Goal: Task Accomplishment & Management: Complete application form

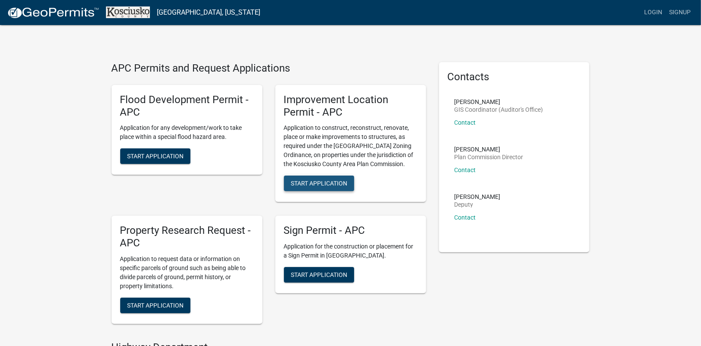
click at [311, 182] on span "Start Application" at bounding box center [319, 183] width 56 height 7
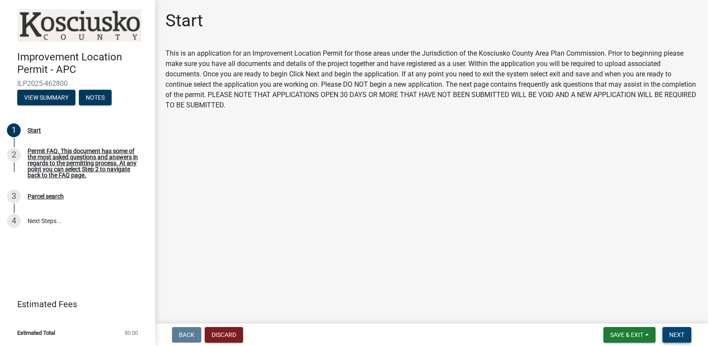
click at [679, 336] on span "Next" at bounding box center [676, 334] width 15 height 7
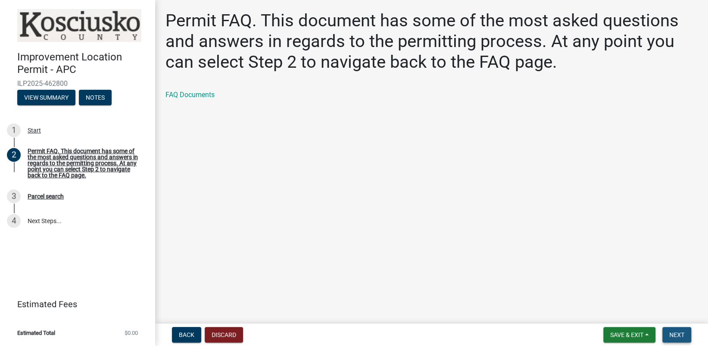
click at [678, 333] on span "Next" at bounding box center [676, 334] width 15 height 7
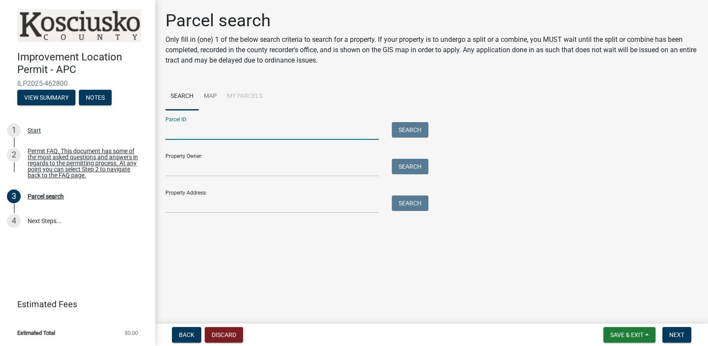
click at [186, 132] on input "Parcel ID:" at bounding box center [271, 131] width 213 height 18
type input "[PHONE_NUMBER]"
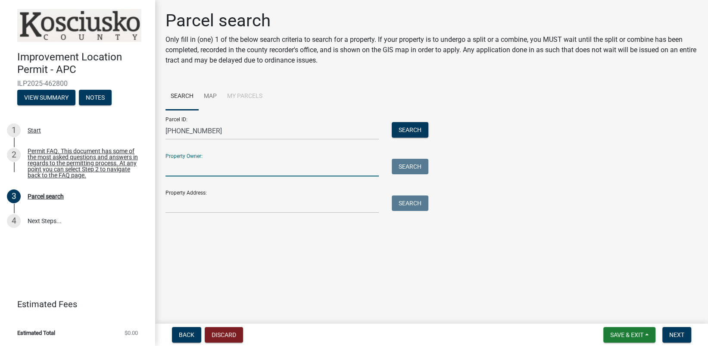
click at [176, 170] on input "Property Owner:" at bounding box center [271, 168] width 213 height 18
click at [180, 172] on input "Property Owner:" at bounding box center [271, 168] width 213 height 18
click at [183, 169] on input "Property Owner:" at bounding box center [271, 168] width 213 height 18
paste input "[PERSON_NAME] & [PERSON_NAME]"
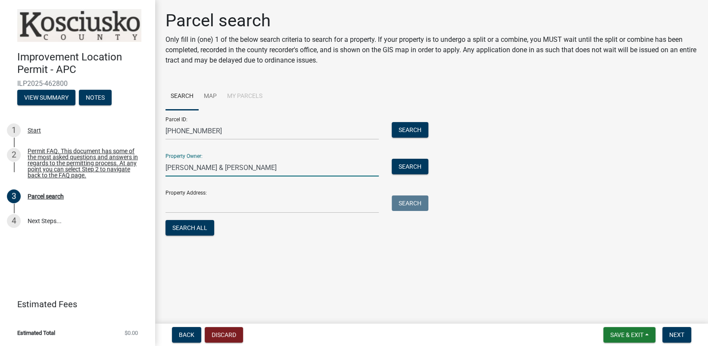
type input "[PERSON_NAME] & [PERSON_NAME]"
click at [184, 205] on input "Property Address:" at bounding box center [271, 204] width 213 height 18
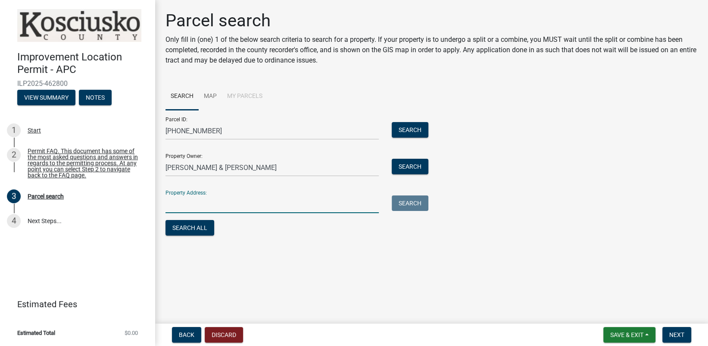
click at [182, 206] on input "Property Address:" at bounding box center [271, 204] width 213 height 18
type input "400 [GEOGRAPHIC_DATA]"
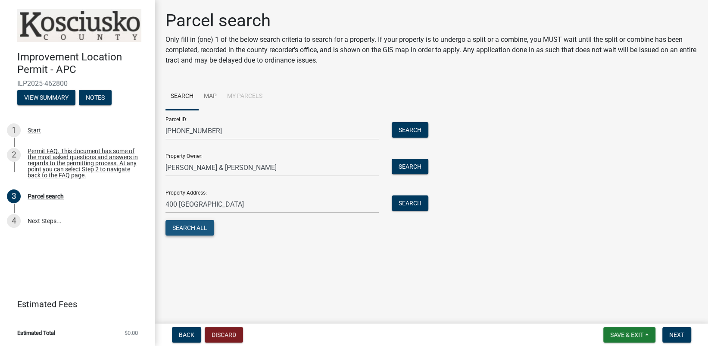
click at [186, 226] on button "Search All" at bounding box center [189, 228] width 49 height 16
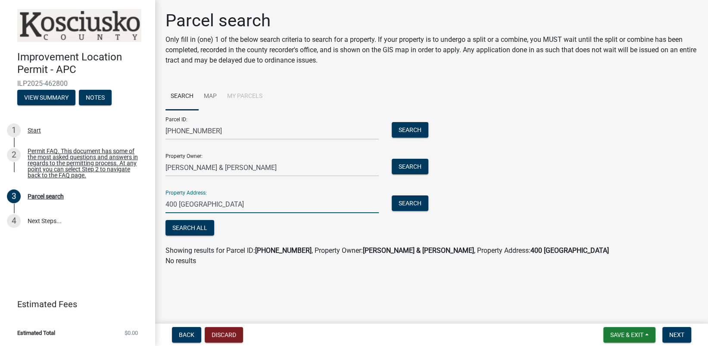
click at [225, 202] on input "400 [GEOGRAPHIC_DATA]" at bounding box center [271, 204] width 213 height 18
drag, startPoint x: 225, startPoint y: 202, endPoint x: 122, endPoint y: 208, distance: 104.0
click at [124, 208] on div "Improvement Location Permit - APC ILP2025-462800 View Summary Notes 1 Start 2 P…" at bounding box center [354, 173] width 708 height 346
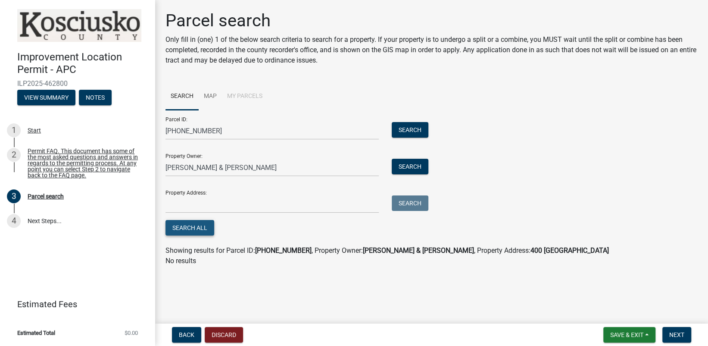
click at [205, 224] on button "Search All" at bounding box center [189, 228] width 49 height 16
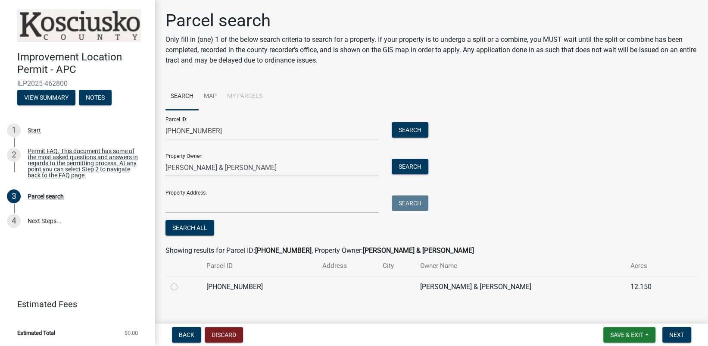
click at [181, 281] on label at bounding box center [181, 281] width 0 height 0
click at [181, 286] on input "radio" at bounding box center [184, 284] width 6 height 6
radio input "true"
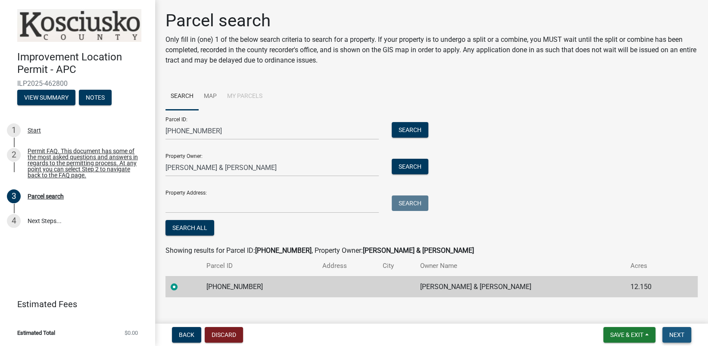
click at [678, 333] on span "Next" at bounding box center [676, 334] width 15 height 7
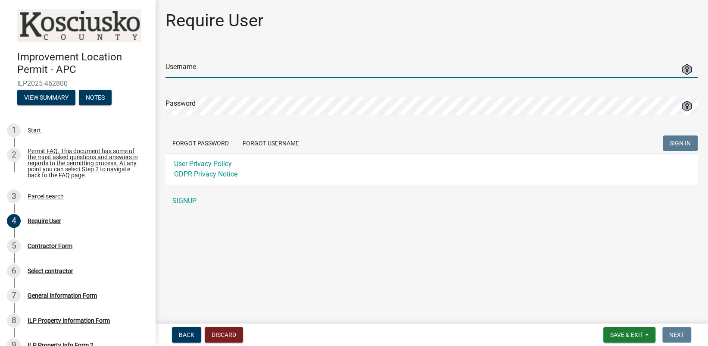
type input "[PERSON_NAME][EMAIL_ADDRESS][PERSON_NAME][DOMAIN_NAME]"
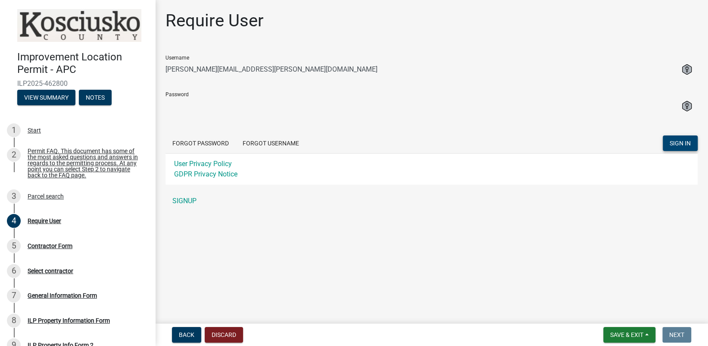
click at [673, 140] on span "SIGN IN" at bounding box center [680, 142] width 21 height 7
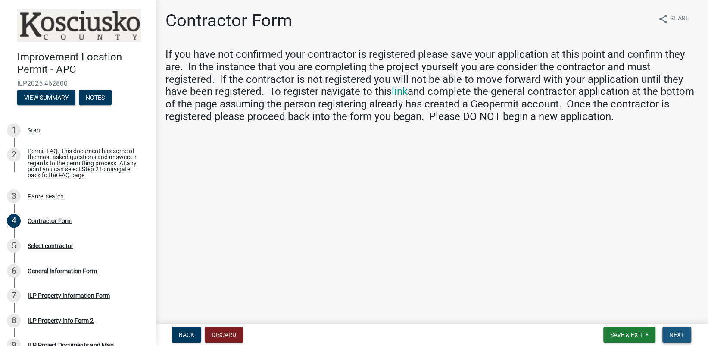
click at [667, 333] on button "Next" at bounding box center [676, 335] width 29 height 16
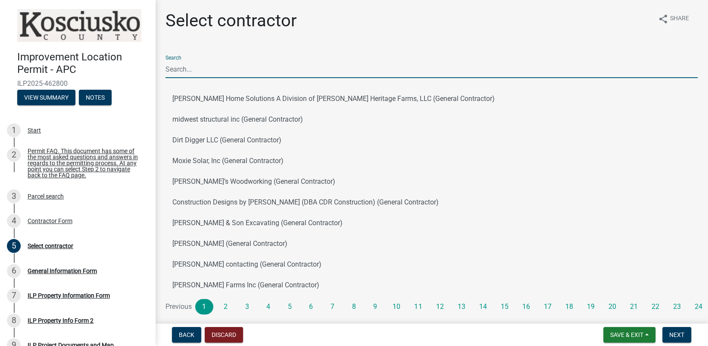
click at [195, 68] on input "Search" at bounding box center [431, 69] width 532 height 18
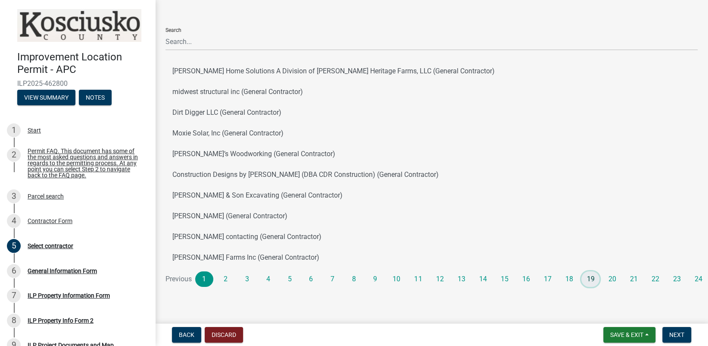
click at [588, 276] on link "19" at bounding box center [590, 279] width 18 height 16
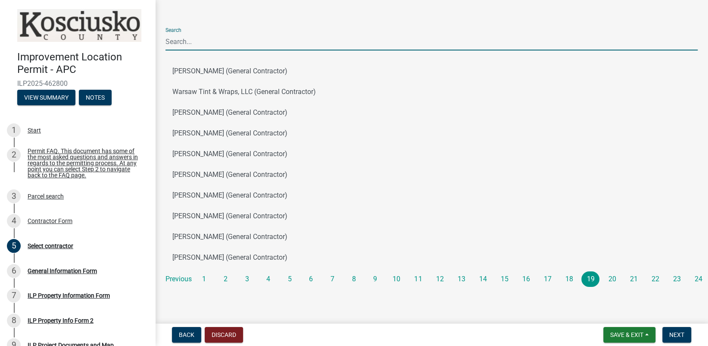
click at [175, 38] on input "Search" at bounding box center [431, 42] width 532 height 18
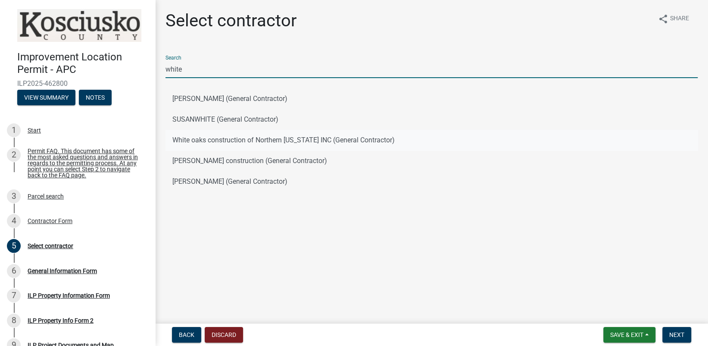
type input "white"
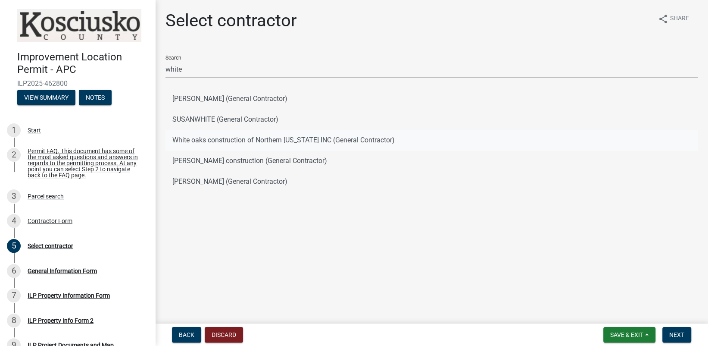
click at [221, 137] on button "White oaks construction of Northern [US_STATE] INC (General Contractor)" at bounding box center [431, 140] width 532 height 21
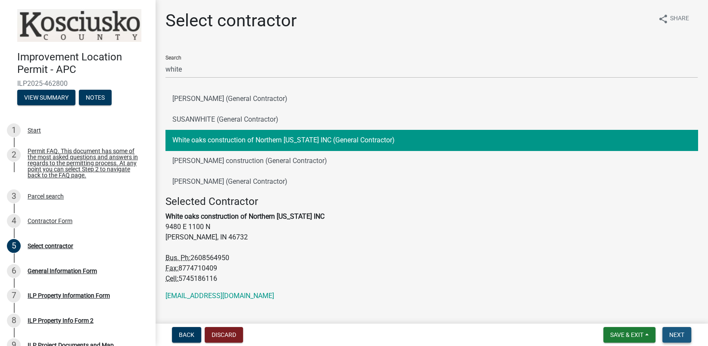
click at [679, 333] on span "Next" at bounding box center [676, 334] width 15 height 7
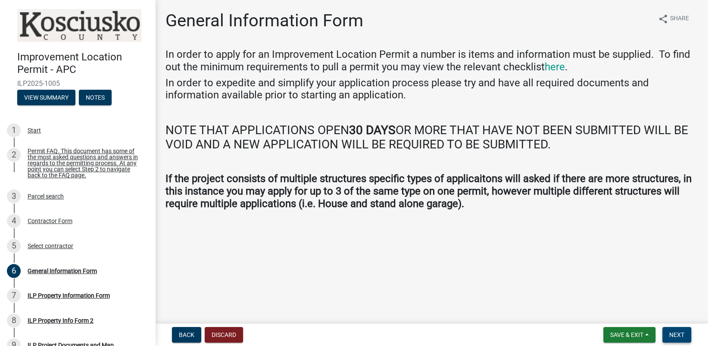
click at [673, 333] on span "Next" at bounding box center [676, 334] width 15 height 7
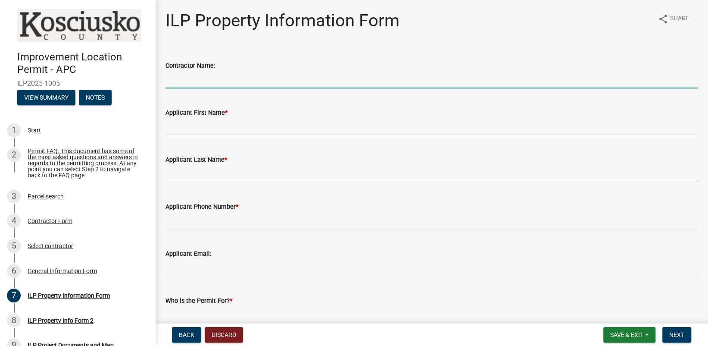
click at [190, 81] on input "Contractor Name:" at bounding box center [431, 80] width 532 height 18
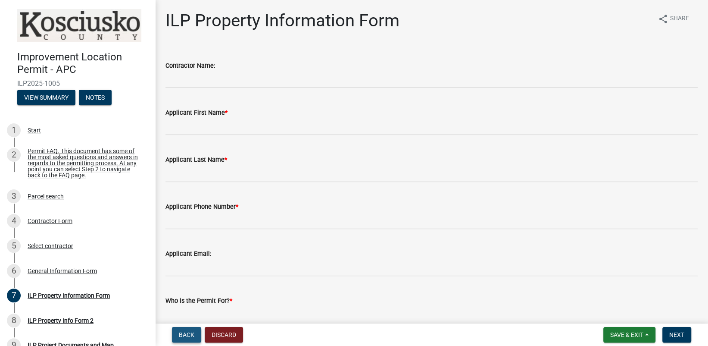
click at [187, 330] on button "Back" at bounding box center [186, 335] width 29 height 16
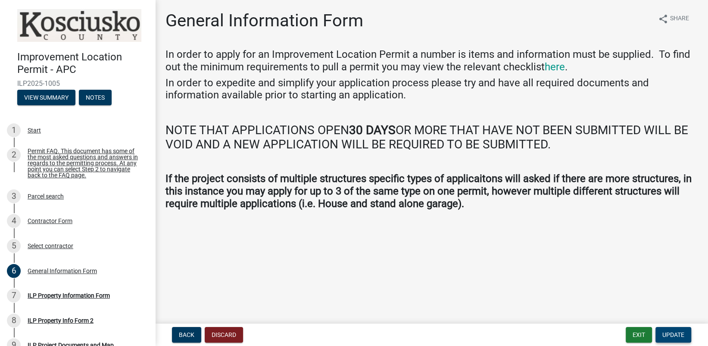
click at [673, 334] on span "Update" at bounding box center [673, 334] width 22 height 7
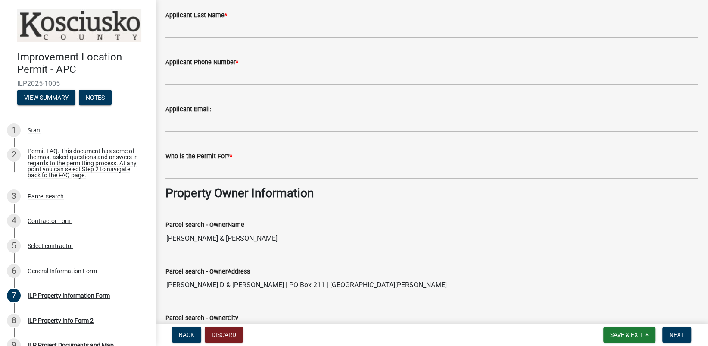
scroll to position [129, 0]
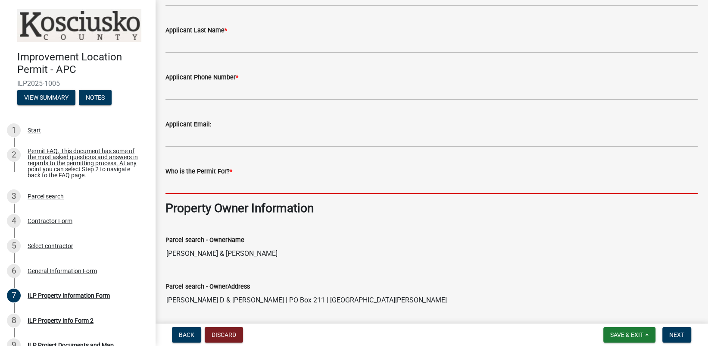
click at [190, 189] on input "Who is the Permit For? *" at bounding box center [431, 185] width 532 height 18
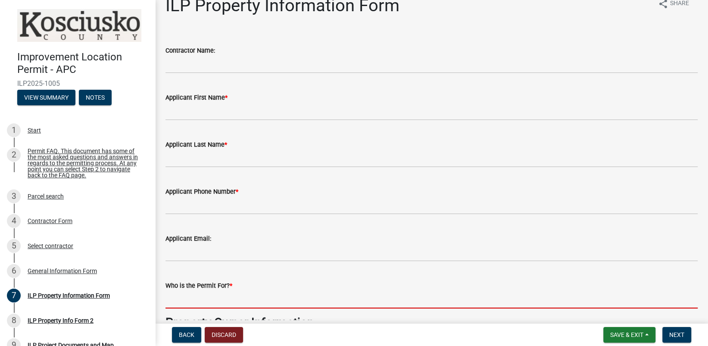
scroll to position [0, 0]
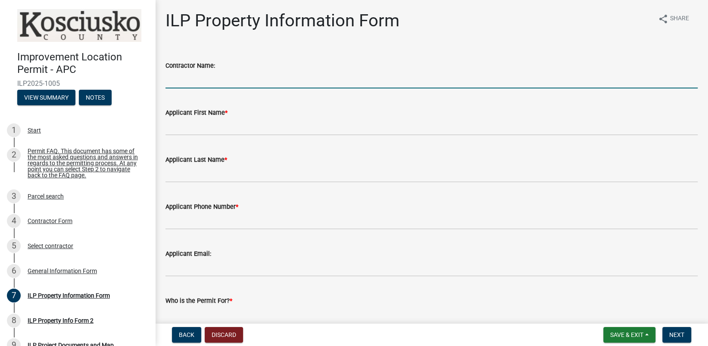
click at [193, 82] on input "Contractor Name:" at bounding box center [431, 80] width 532 height 18
type input "Whiteoaks Construction of [GEOGRAPHIC_DATA][US_STATE], Inc"
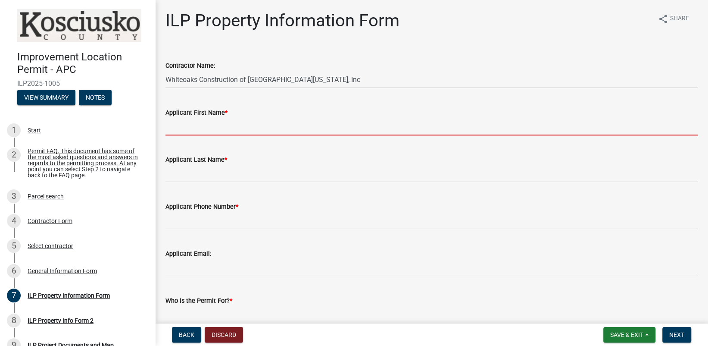
click at [193, 130] on input "Applicant First Name *" at bounding box center [431, 127] width 532 height 18
type input "[PERSON_NAME]"
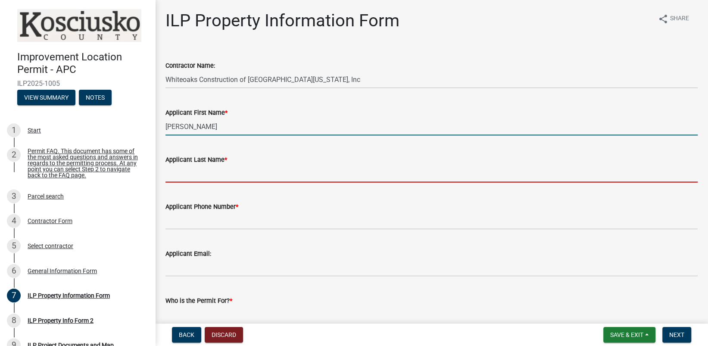
type input "[PERSON_NAME]"
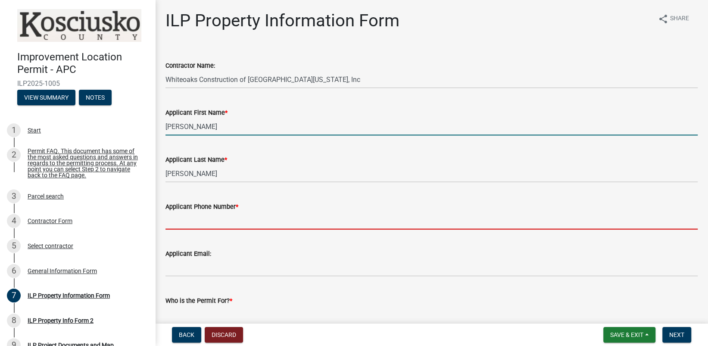
type input "2602481950"
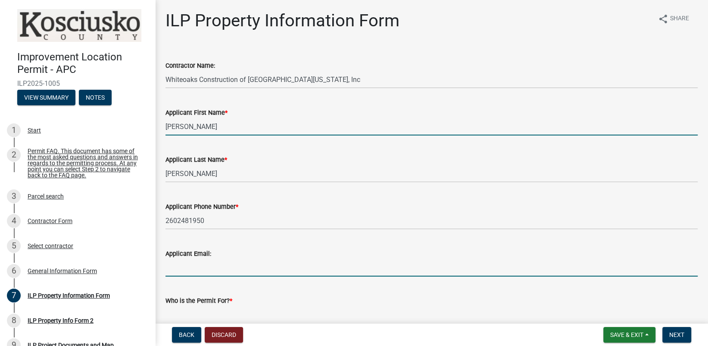
type input "[PERSON_NAME][EMAIL_ADDRESS][PERSON_NAME][DOMAIN_NAME]"
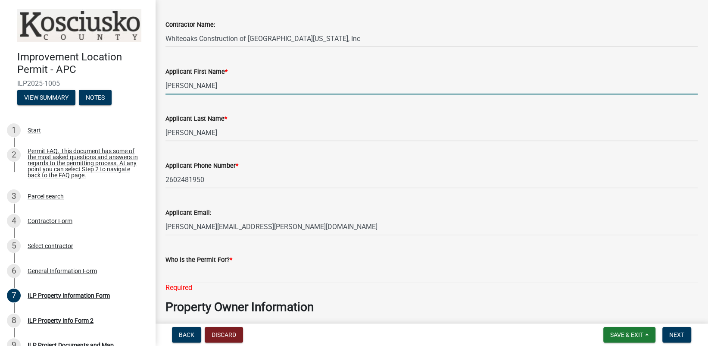
scroll to position [86, 0]
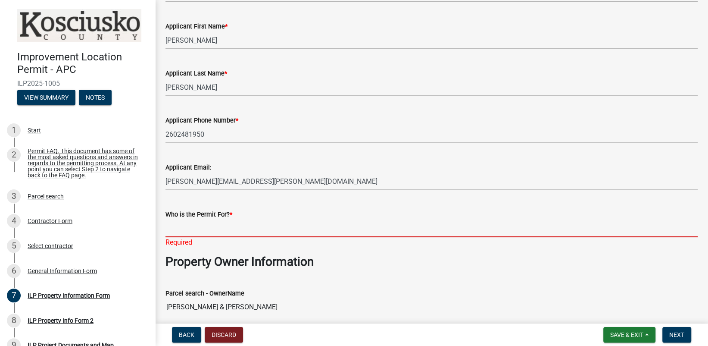
click at [203, 231] on input "Who is the Permit For? *" at bounding box center [431, 228] width 532 height 18
click at [181, 231] on input "Who is the Permit For? *" at bounding box center [431, 228] width 532 height 18
paste input "[PERSON_NAME] & [PERSON_NAME]"
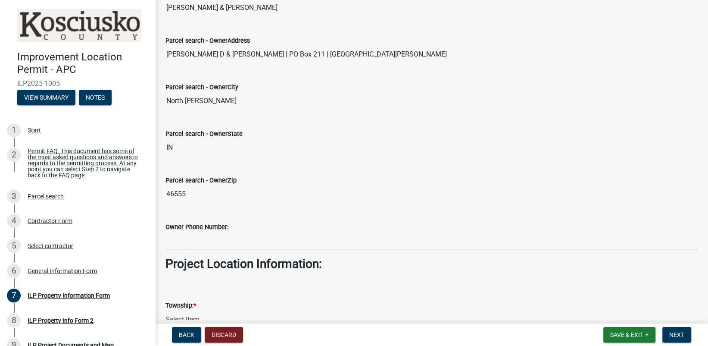
scroll to position [388, 0]
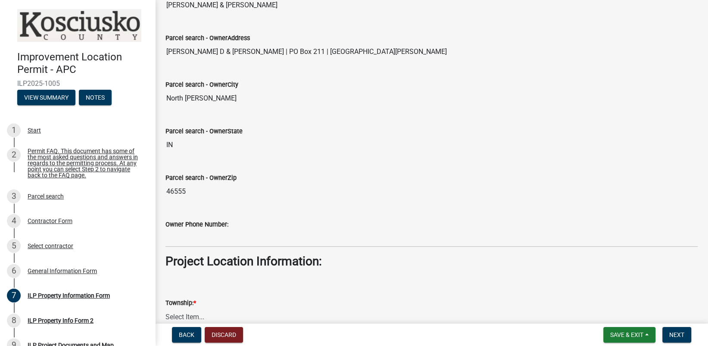
type input "[PERSON_NAME] & [PERSON_NAME]"
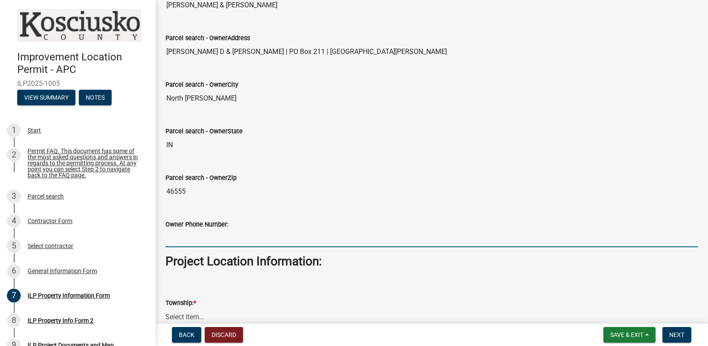
scroll to position [377, 0]
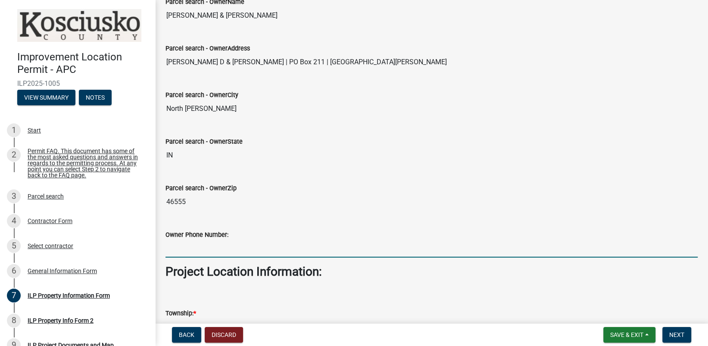
click at [185, 240] on input "Owner Phone Number:" at bounding box center [431, 249] width 532 height 18
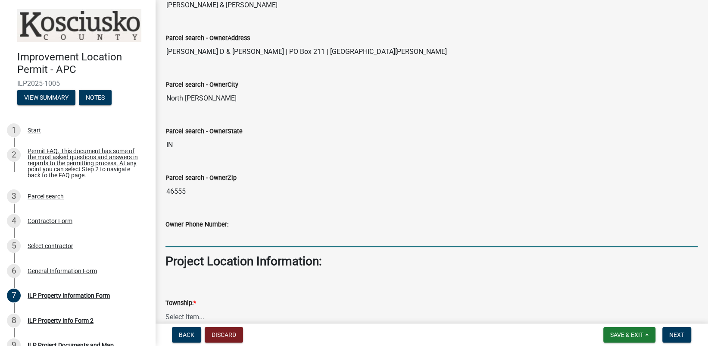
click at [217, 239] on input "Owner Phone Number:" at bounding box center [431, 238] width 532 height 18
type input "[PHONE_NUMBER]"
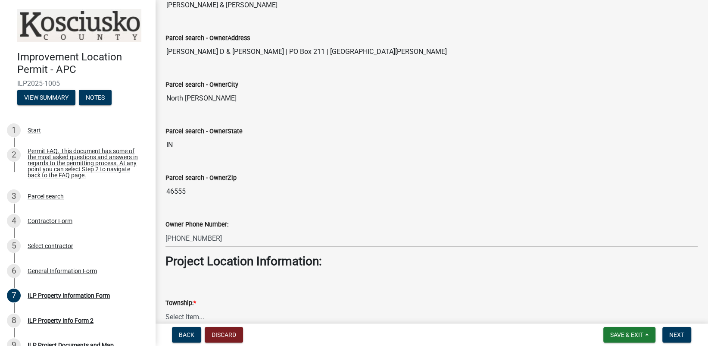
click at [382, 192] on input "46555" at bounding box center [431, 191] width 532 height 17
click at [670, 331] on span "Next" at bounding box center [676, 334] width 15 height 7
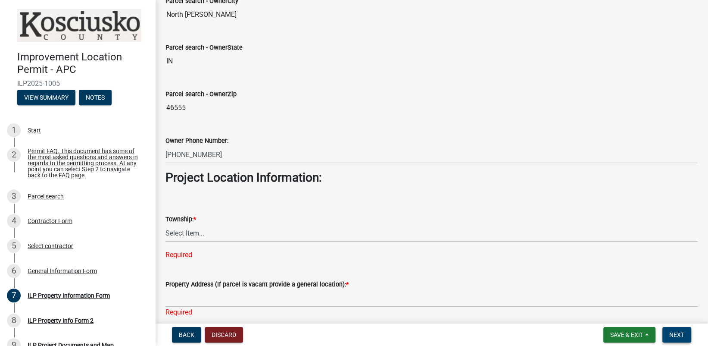
scroll to position [464, 0]
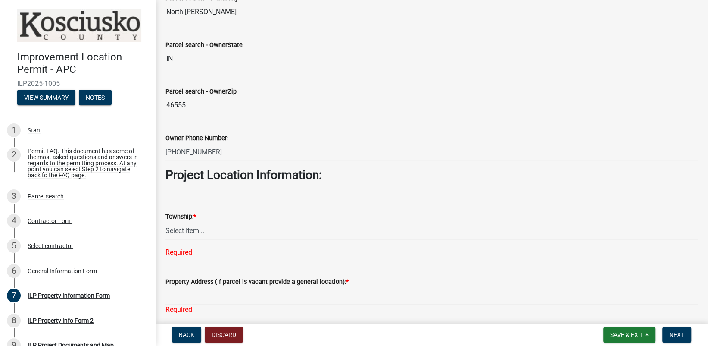
click at [200, 224] on select "Select Item... [PERSON_NAME] - Elkhart Co Clay Etna [GEOGRAPHIC_DATA][PERSON_NA…" at bounding box center [431, 230] width 532 height 18
click at [165, 221] on select "Select Item... [PERSON_NAME] - Elkhart Co Clay Etna [GEOGRAPHIC_DATA][PERSON_NA…" at bounding box center [431, 230] width 532 height 18
select select "8aeb2c27-db4f-4f65-83dd-c512a3678cb2"
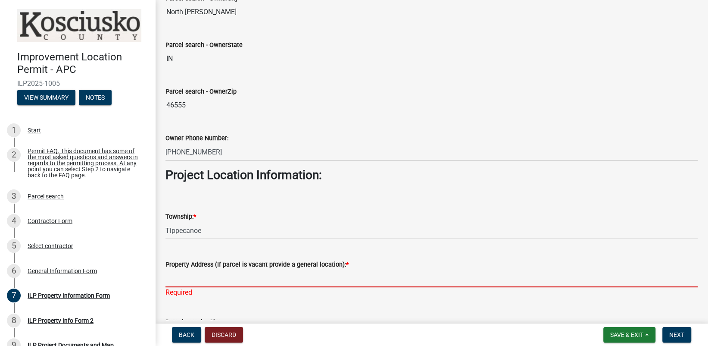
click at [204, 283] on input "Property Address (If parcel is vacant provide a general location): *" at bounding box center [431, 278] width 532 height 18
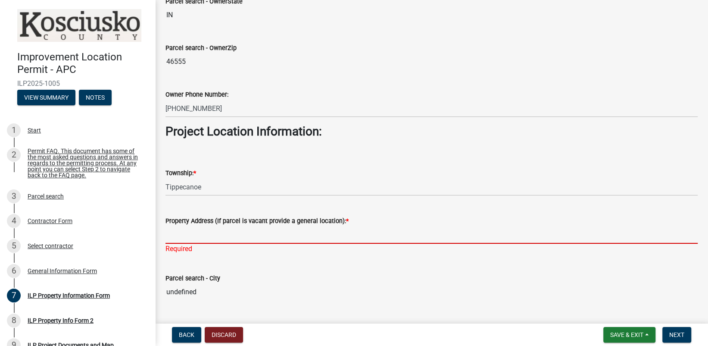
scroll to position [550, 0]
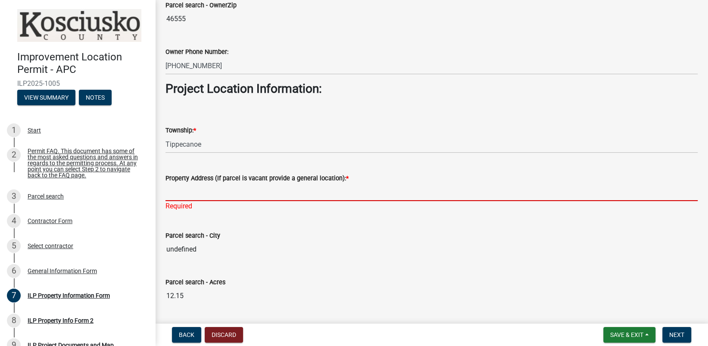
click at [228, 190] on input "Property Address (If parcel is vacant provide a general location): *" at bounding box center [431, 192] width 532 height 18
click at [183, 194] on input "Property Address (If parcel is vacant provide a general location): *" at bounding box center [431, 192] width 532 height 18
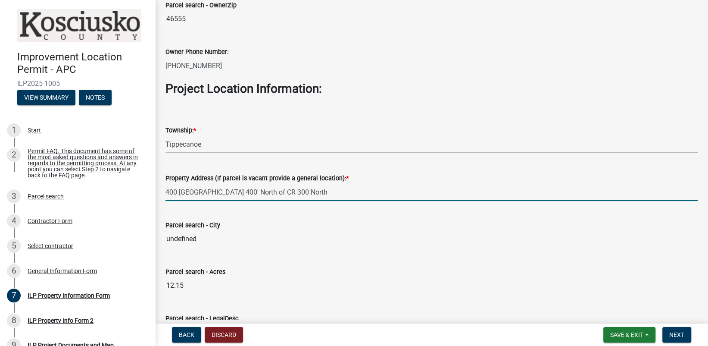
click at [217, 191] on input "400 [GEOGRAPHIC_DATA] 400' North of CR 300 North" at bounding box center [431, 192] width 532 height 18
type input "[GEOGRAPHIC_DATA] IN 46582 about 400' North of CR 300 North"
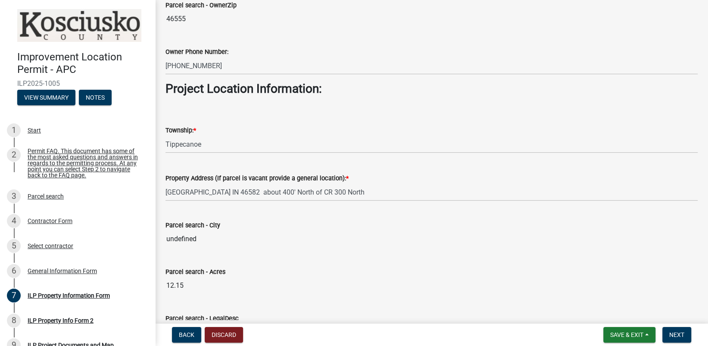
click at [185, 236] on input "undefined" at bounding box center [431, 238] width 532 height 17
click at [223, 235] on input "undefined" at bounding box center [431, 238] width 532 height 17
click at [223, 237] on input "undefined" at bounding box center [431, 238] width 532 height 17
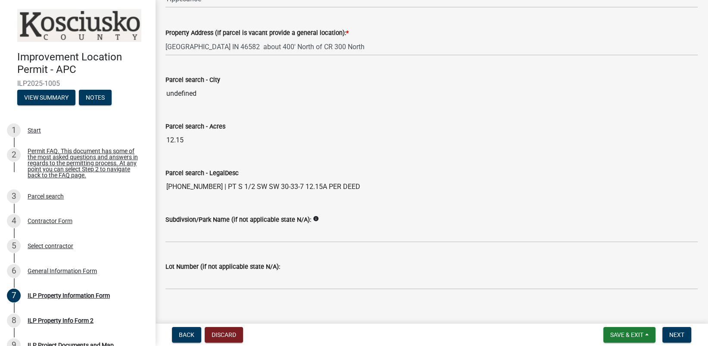
scroll to position [704, 0]
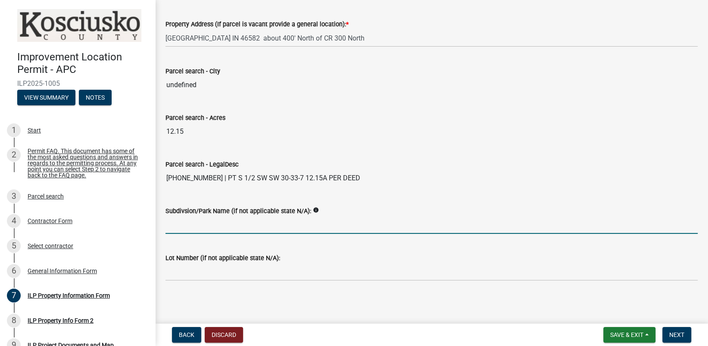
click at [209, 227] on input "Subdivsion/Park Name (if not applicable state N/A):" at bounding box center [431, 225] width 532 height 18
type input "N/A"
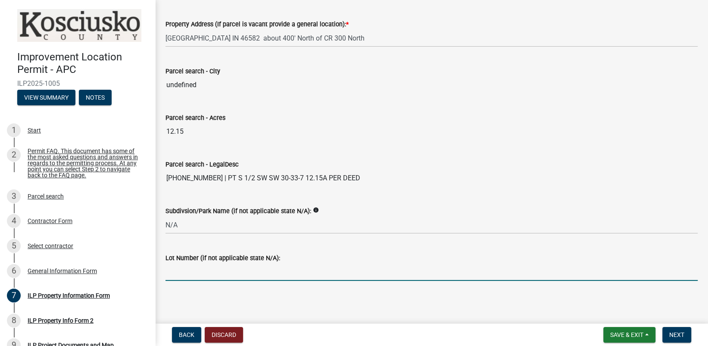
click at [217, 276] on input "Lot Number (if not applicable state N/A):" at bounding box center [431, 272] width 532 height 18
type input "N/A"
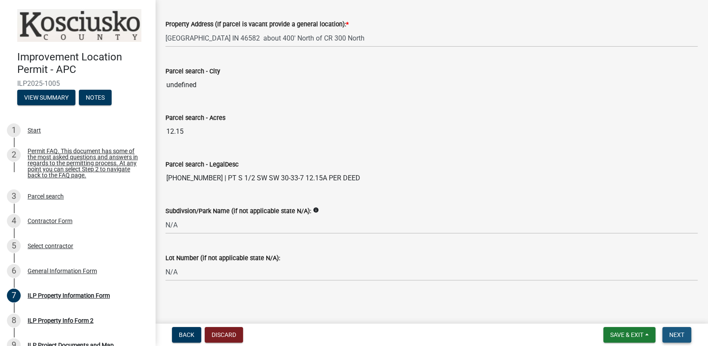
drag, startPoint x: 676, startPoint y: 331, endPoint x: 672, endPoint y: 332, distance: 4.8
click at [675, 331] on span "Next" at bounding box center [676, 334] width 15 height 7
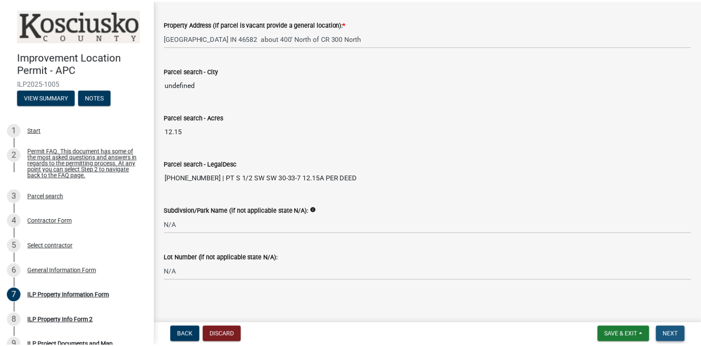
scroll to position [0, 0]
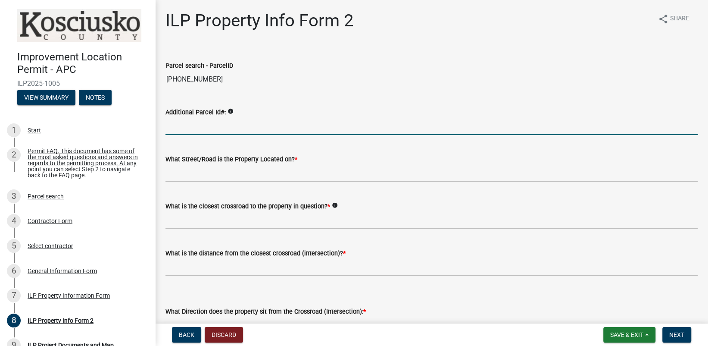
click at [190, 127] on input "Additional Parcel Id#:" at bounding box center [431, 126] width 532 height 18
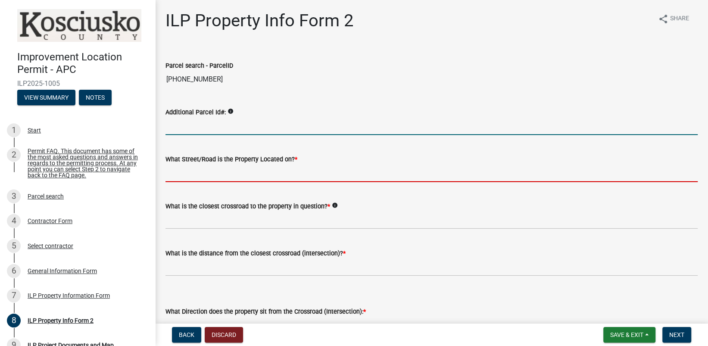
click at [189, 176] on input "What Street/Road is the Property Located on? *" at bounding box center [431, 173] width 532 height 18
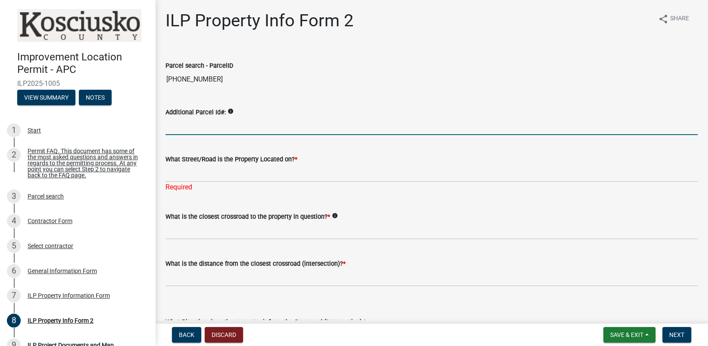
click at [197, 130] on input "Additional Parcel Id#:" at bounding box center [431, 126] width 532 height 18
click at [204, 132] on input "Additional Parcel Id#:" at bounding box center [431, 126] width 532 height 18
type input "005-"
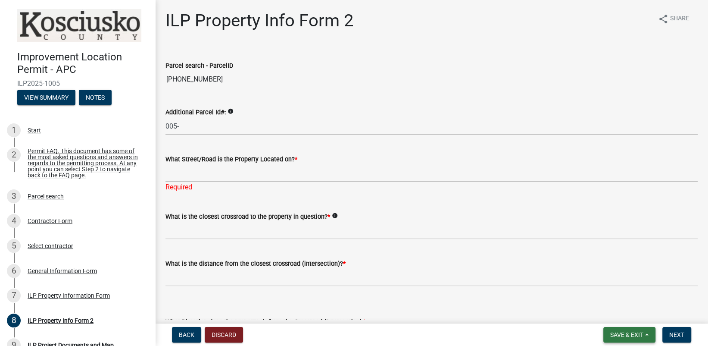
click at [634, 334] on span "Save & Exit" at bounding box center [626, 334] width 33 height 7
click at [607, 290] on button "Save" at bounding box center [620, 291] width 69 height 21
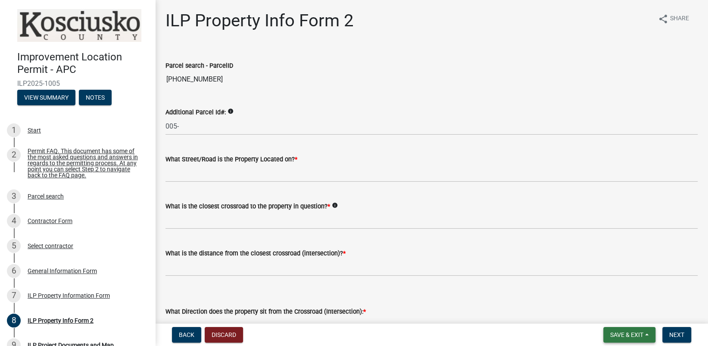
click at [638, 333] on span "Save & Exit" at bounding box center [626, 334] width 33 height 7
click at [615, 310] on button "Save & Exit" at bounding box center [620, 312] width 69 height 21
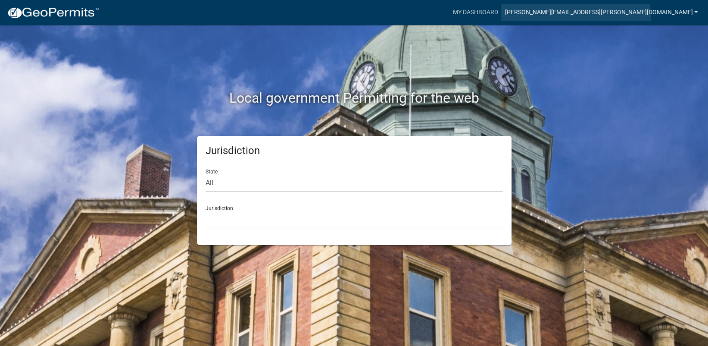
click at [663, 17] on link "[PERSON_NAME][EMAIL_ADDRESS][PERSON_NAME][DOMAIN_NAME]" at bounding box center [601, 12] width 200 height 16
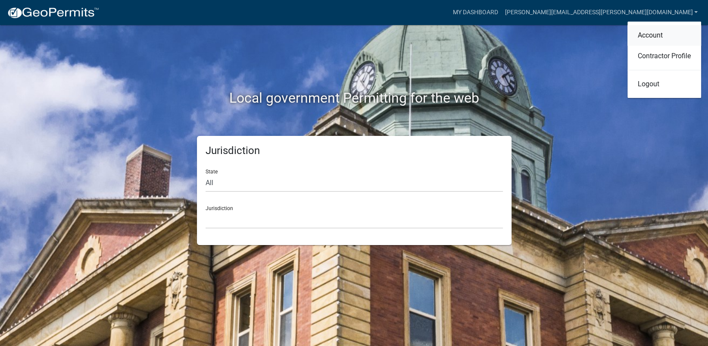
click at [654, 33] on link "Account" at bounding box center [664, 35] width 74 height 21
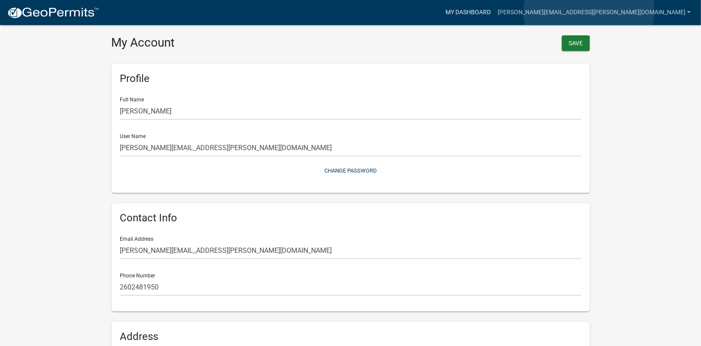
click at [494, 11] on link "My Dashboard" at bounding box center [468, 12] width 52 height 16
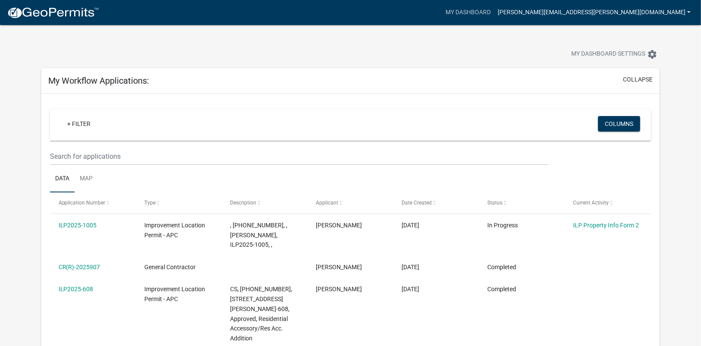
click at [685, 9] on link "[PERSON_NAME][EMAIL_ADDRESS][PERSON_NAME][DOMAIN_NAME]" at bounding box center [594, 12] width 200 height 16
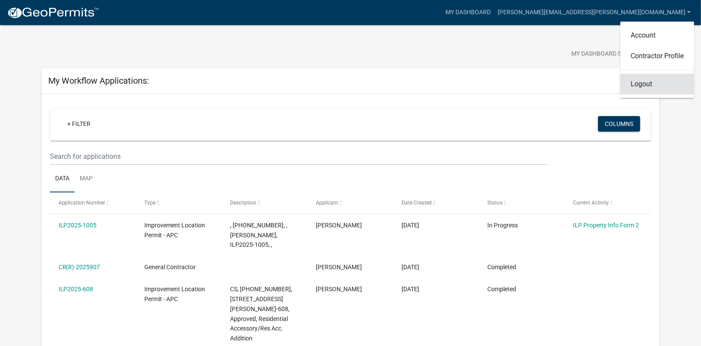
click at [639, 84] on link "Logout" at bounding box center [657, 84] width 74 height 21
